Goal: Navigation & Orientation: Find specific page/section

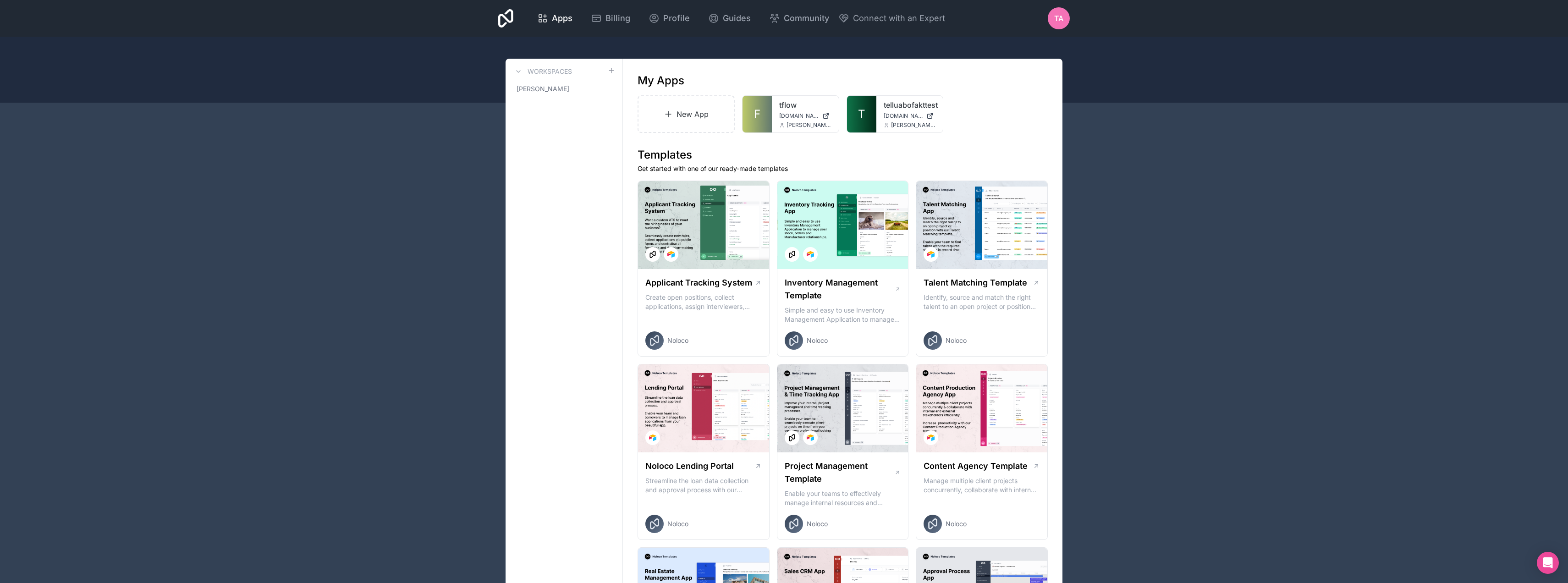
click at [805, 99] on link "tflow" at bounding box center [805, 105] width 52 height 11
click at [900, 105] on link "telluabofakttest" at bounding box center [910, 105] width 52 height 11
